Goal: Information Seeking & Learning: Learn about a topic

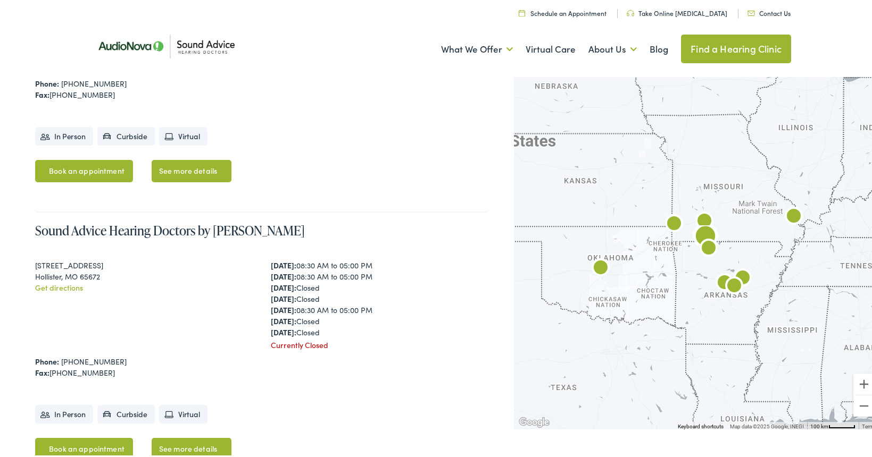
scroll to position [1596, 0]
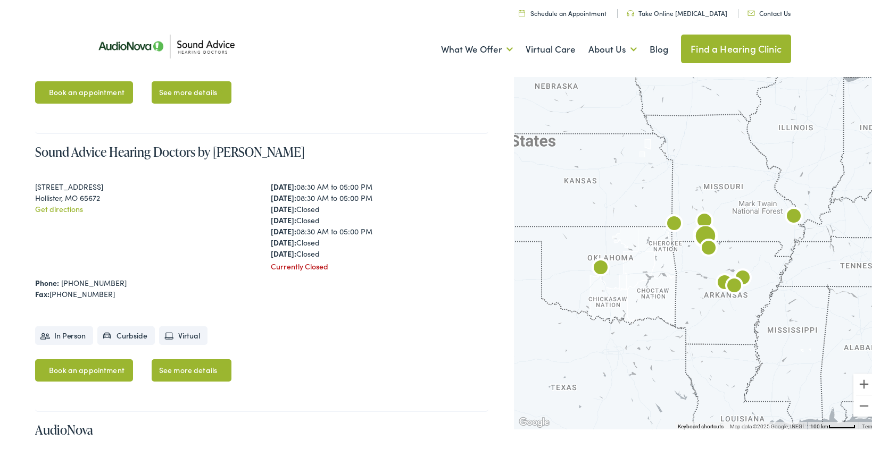
click at [201, 368] on link "See more details" at bounding box center [192, 368] width 80 height 22
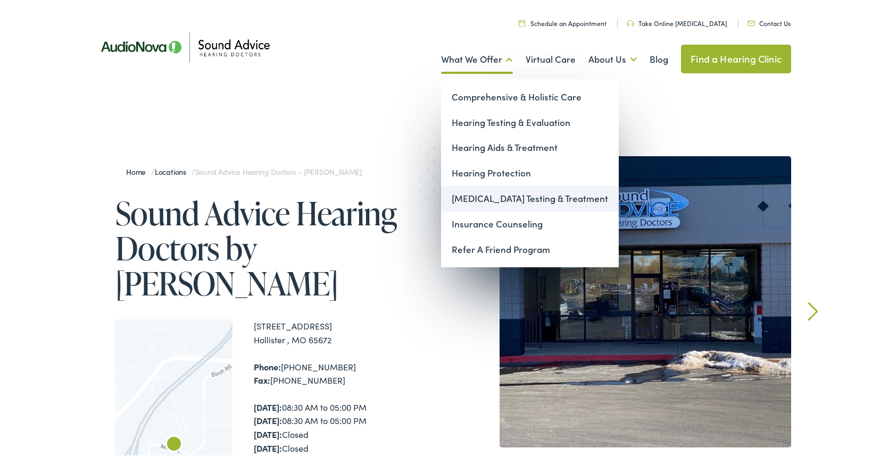
click at [474, 201] on link "[MEDICAL_DATA] Testing & Treatment" at bounding box center [530, 197] width 178 height 26
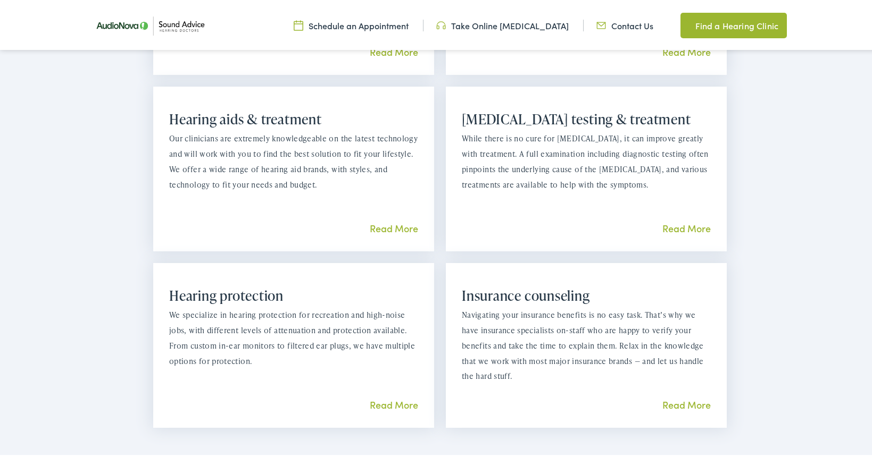
scroll to position [1011, 0]
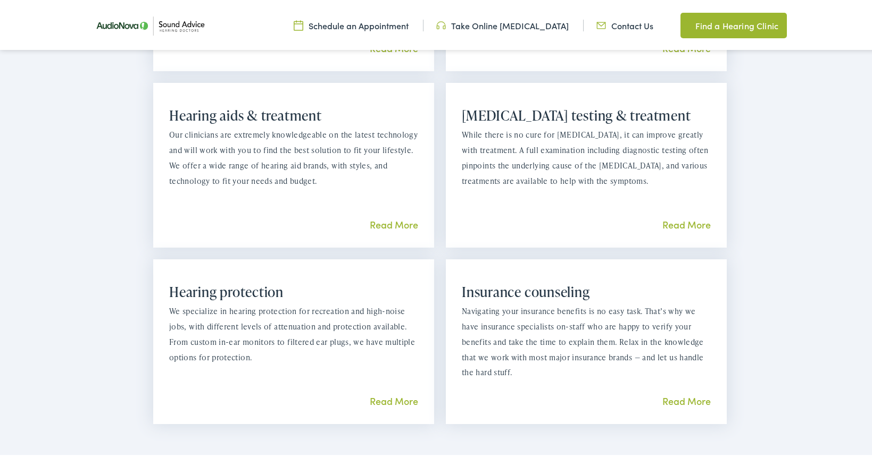
click at [377, 216] on link "Read More" at bounding box center [394, 222] width 48 height 13
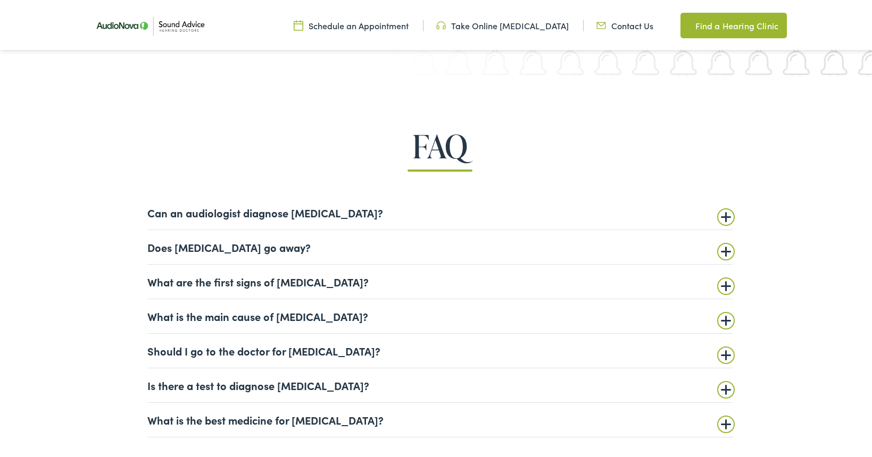
scroll to position [2500, 0]
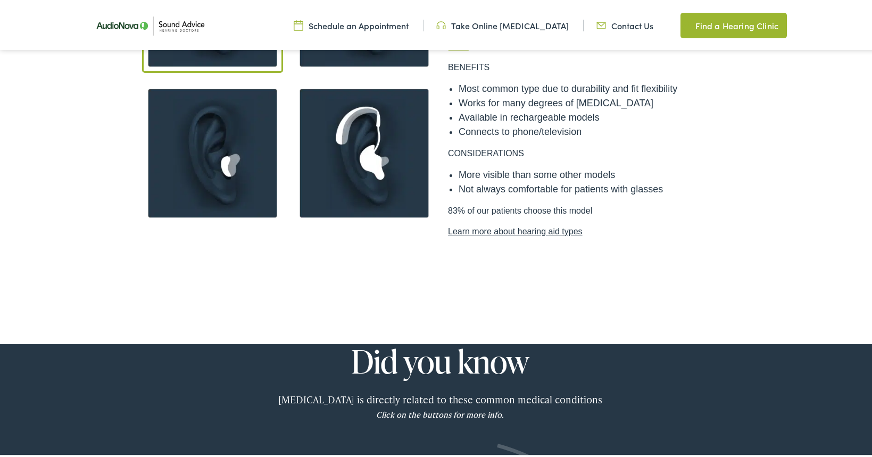
scroll to position [1011, 0]
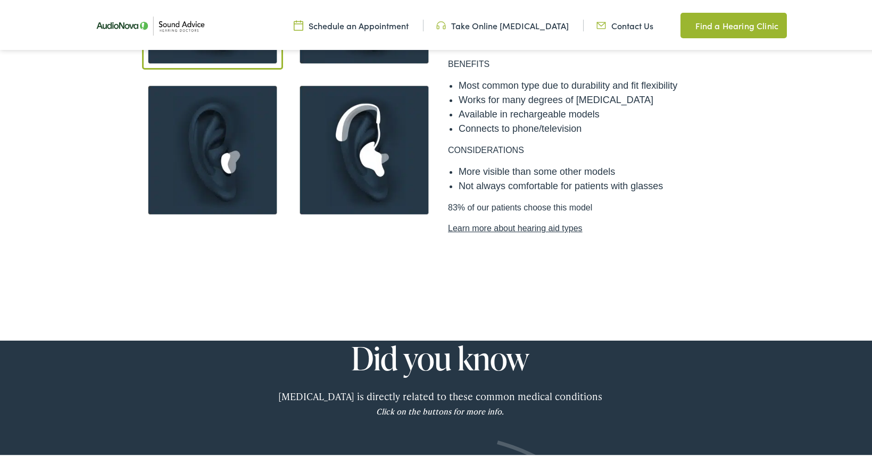
click at [471, 220] on link "Learn more about hearing aid types" at bounding box center [591, 226] width 287 height 13
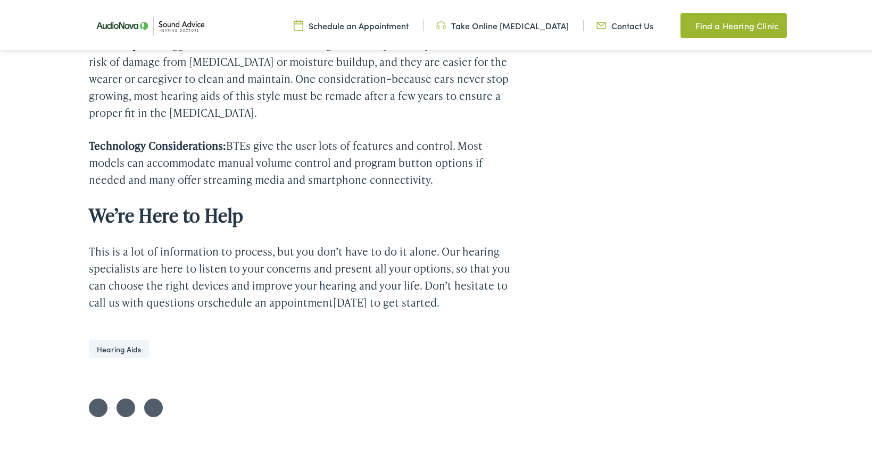
scroll to position [3191, 0]
